Goal: Find specific page/section

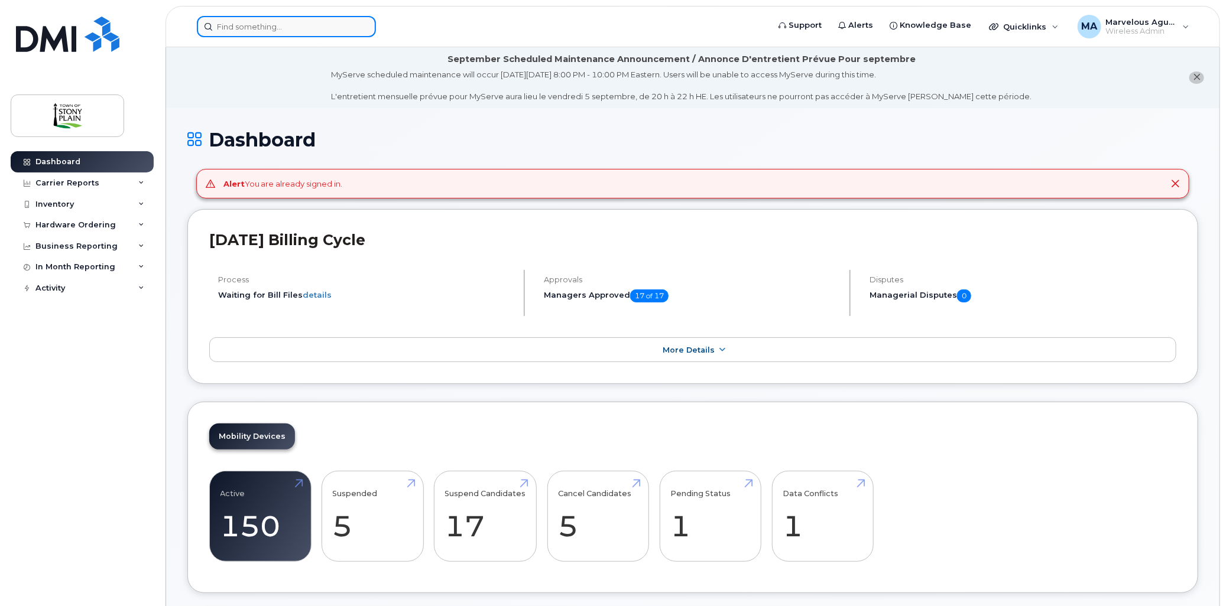
click at [311, 28] on input at bounding box center [286, 26] width 179 height 21
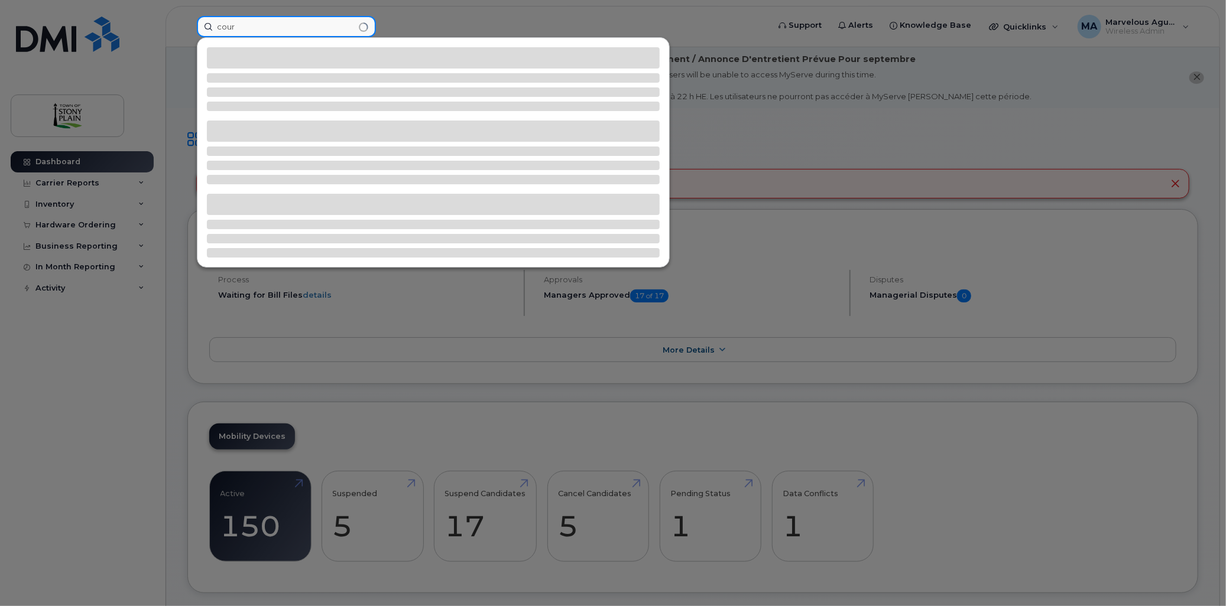
type input "cour"
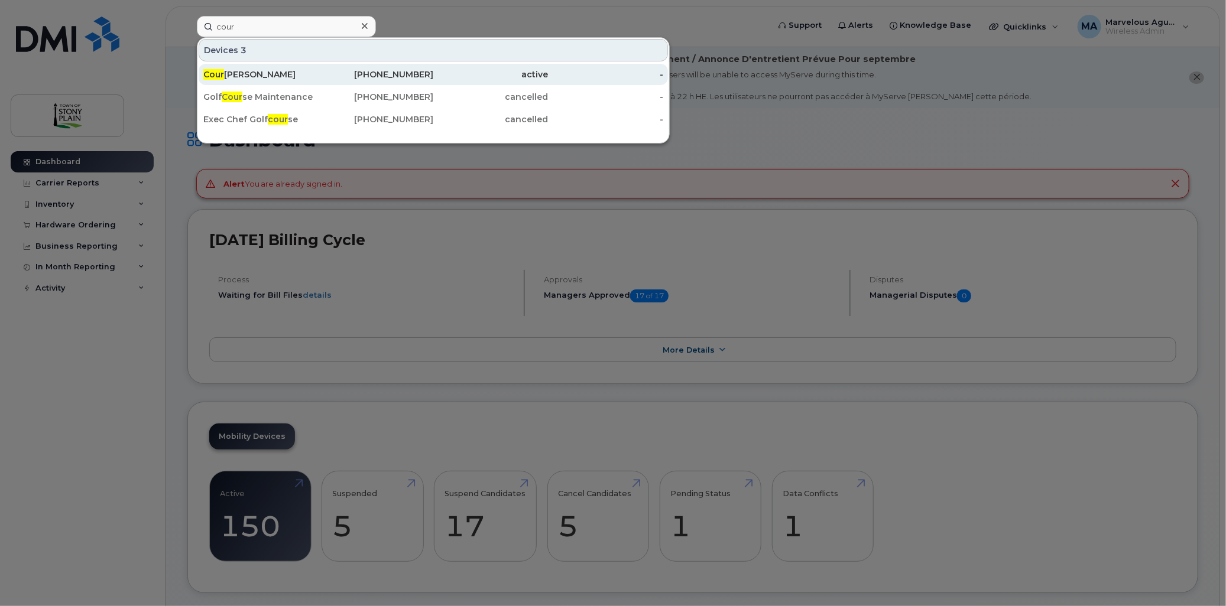
click at [284, 75] on div "Cour tney Robertson" at bounding box center [260, 75] width 115 height 12
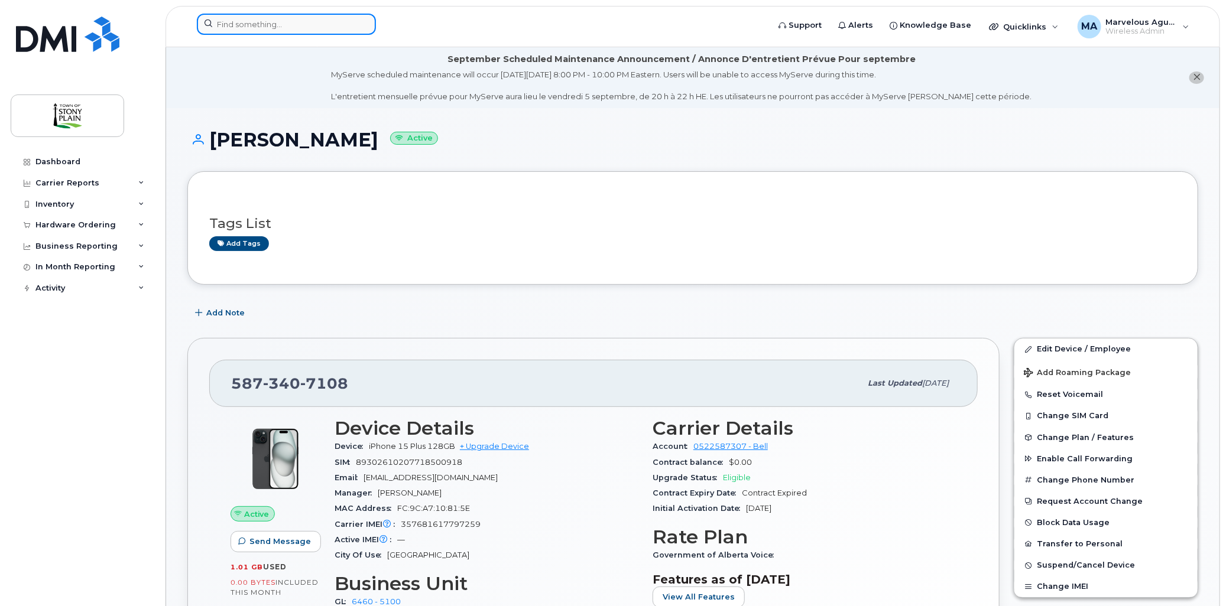
click at [281, 31] on input at bounding box center [286, 24] width 179 height 21
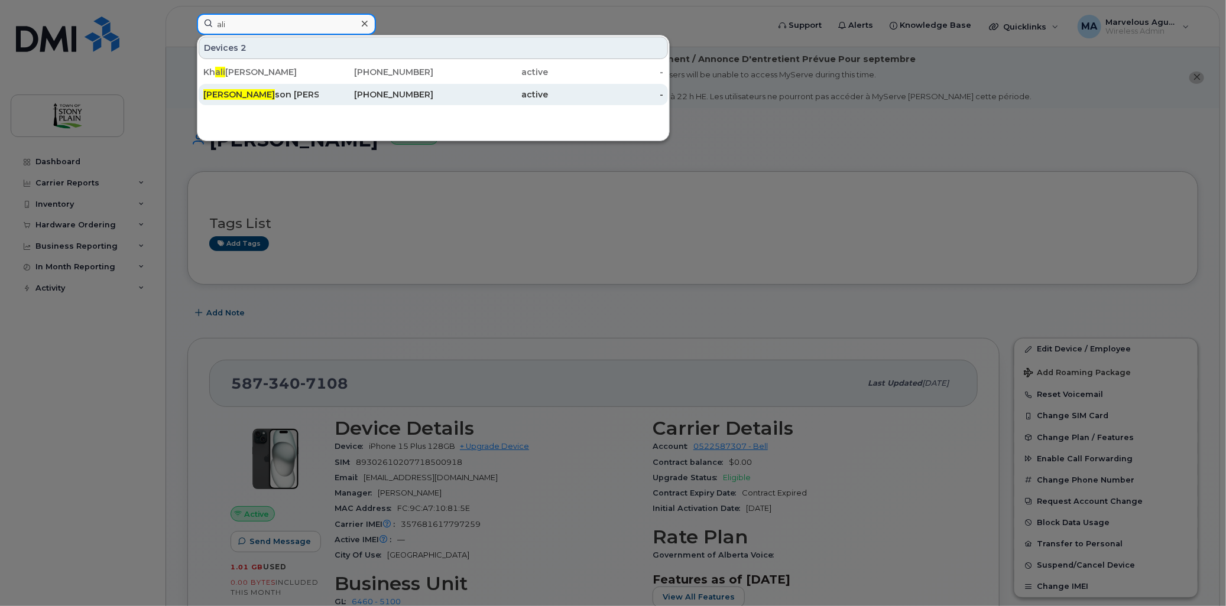
type input "ali"
click at [271, 95] on div "Ali son Ainsworth" at bounding box center [260, 95] width 115 height 12
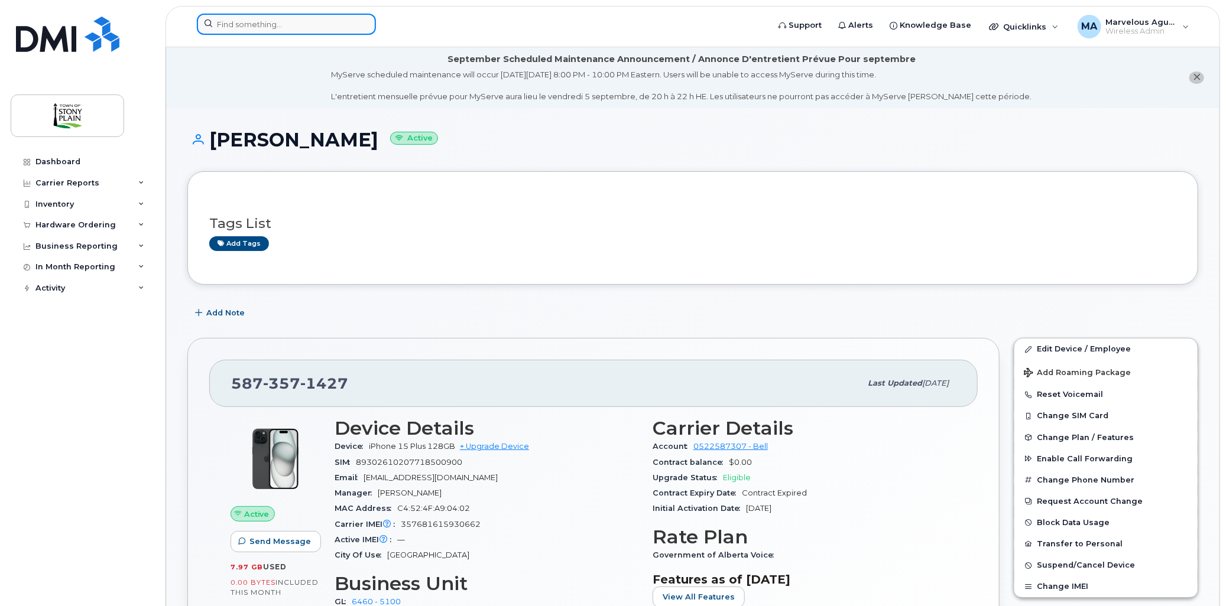
click at [267, 27] on input at bounding box center [286, 24] width 179 height 21
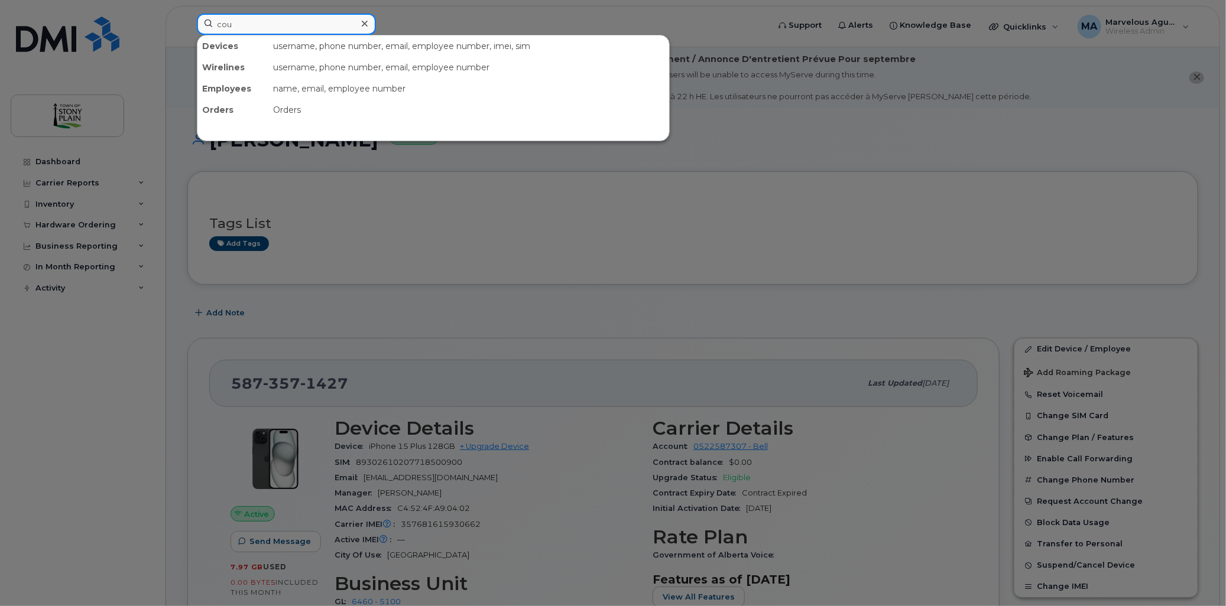
type input "cou"
